Goal: Task Accomplishment & Management: Manage account settings

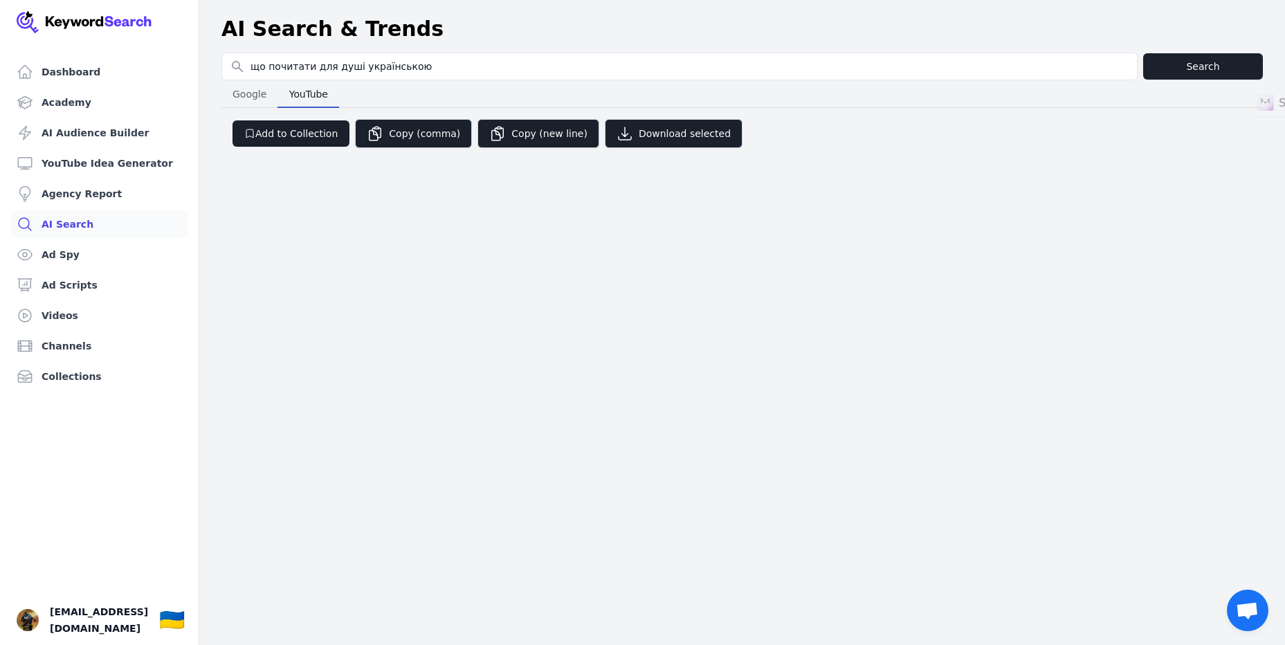
click at [1177, 61] on button "Search" at bounding box center [1203, 66] width 120 height 26
click at [55, 71] on link "Dashboard" at bounding box center [99, 72] width 176 height 28
click at [119, 623] on span "[EMAIL_ADDRESS][DOMAIN_NAME]" at bounding box center [99, 619] width 98 height 33
click at [26, 623] on img "Open user button" at bounding box center [28, 620] width 22 height 22
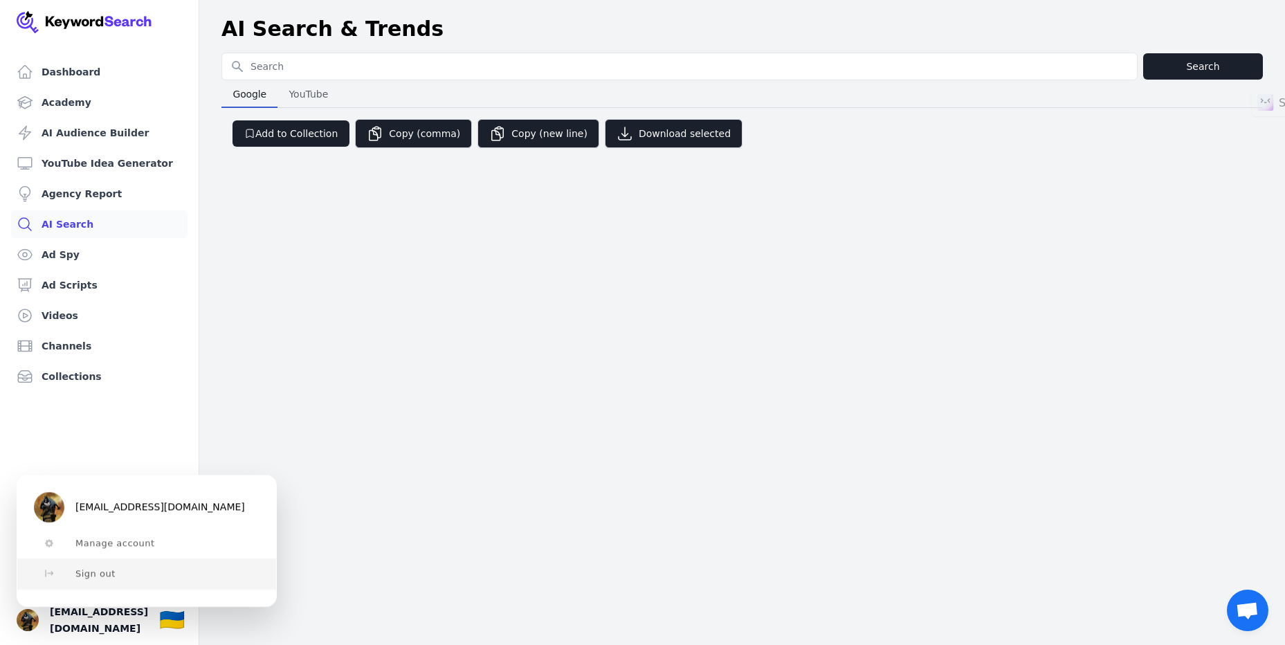
click at [96, 583] on button "Sign out" at bounding box center [146, 573] width 259 height 30
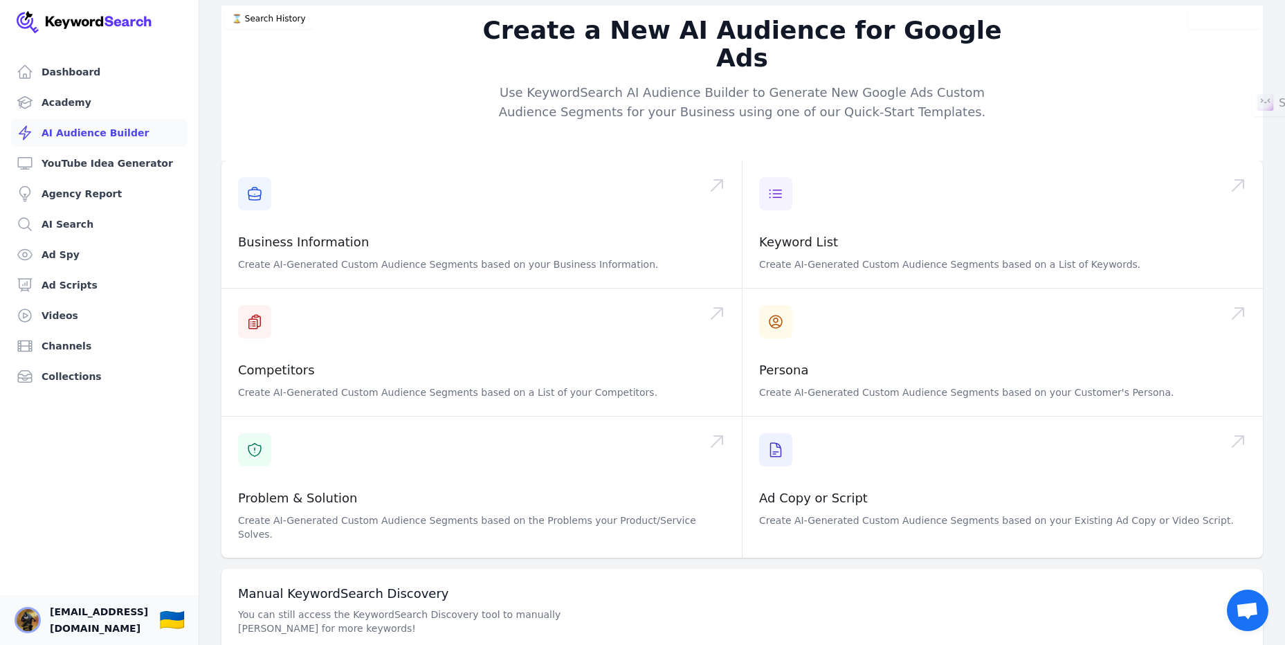
click at [30, 627] on img "Open user button" at bounding box center [28, 620] width 22 height 22
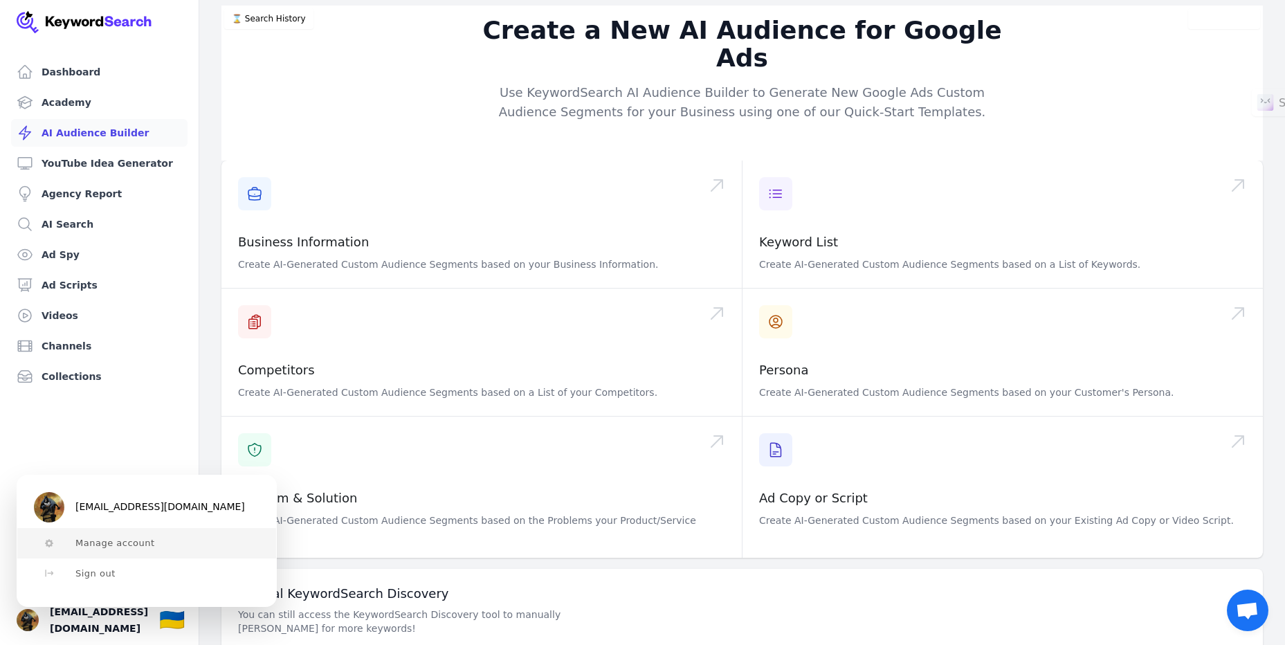
click at [98, 541] on span "Manage account" at bounding box center [115, 543] width 80 height 11
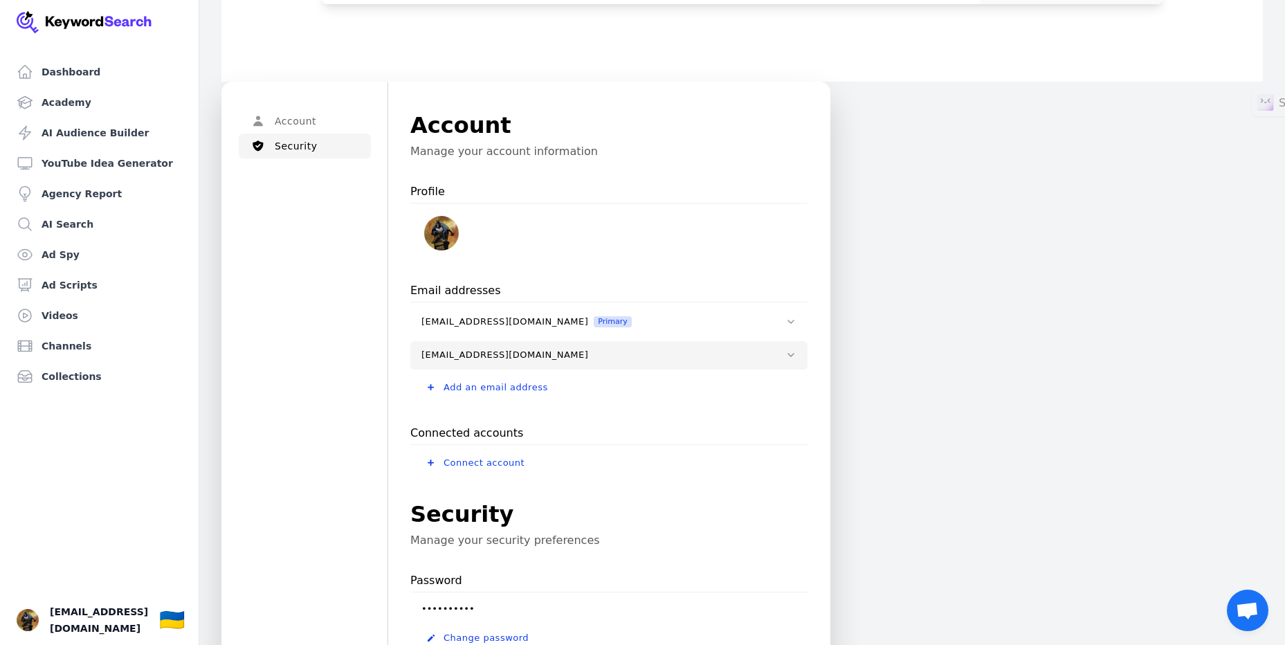
scroll to position [484, 0]
click at [792, 349] on icon at bounding box center [790, 354] width 11 height 11
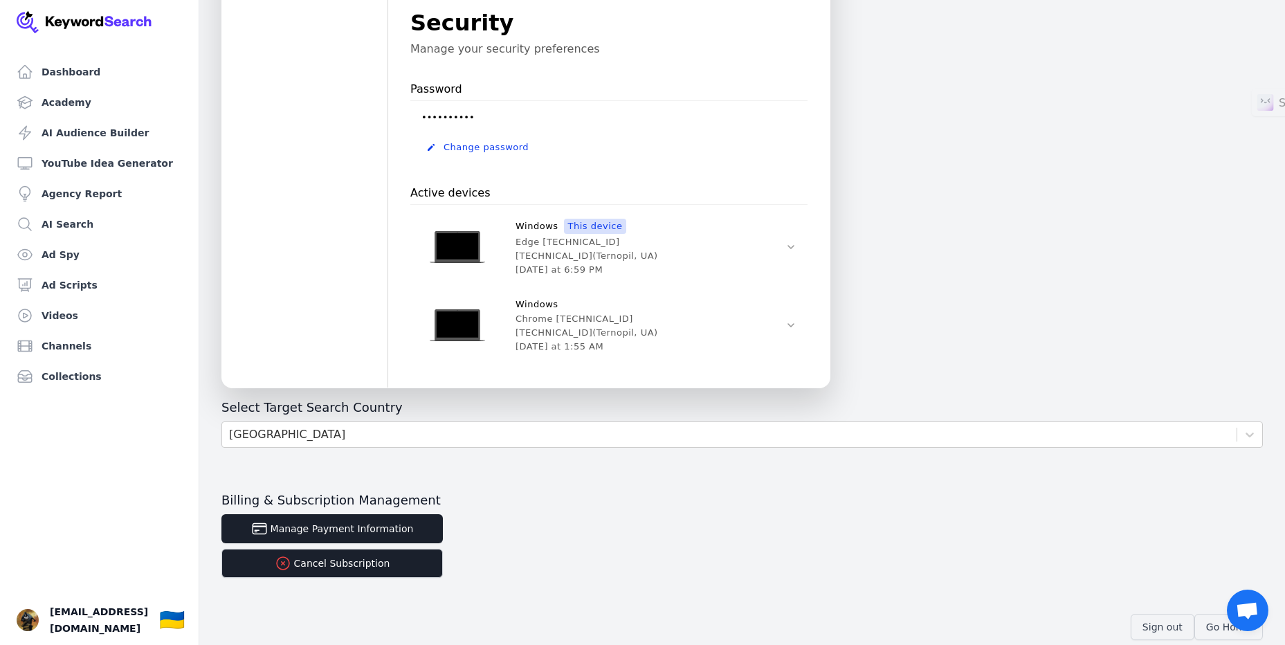
scroll to position [1105, 0]
